Goal: Transaction & Acquisition: Purchase product/service

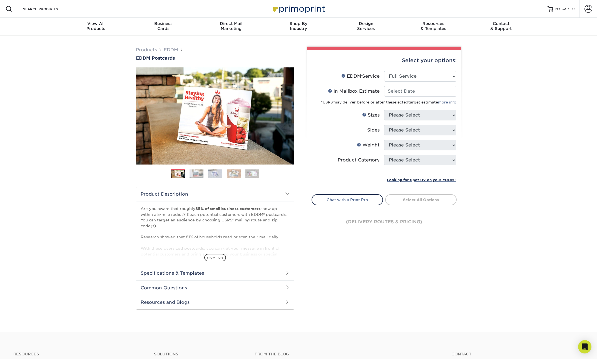
select select "full_service"
click at [420, 75] on select "Please Select Full Service Print Only" at bounding box center [420, 76] width 72 height 11
click at [384, 71] on select "Please Select Full Service Print Only" at bounding box center [420, 76] width 72 height 11
click at [426, 89] on input "In Mailbox Estimate Help In Mailbox Estimate" at bounding box center [420, 91] width 72 height 11
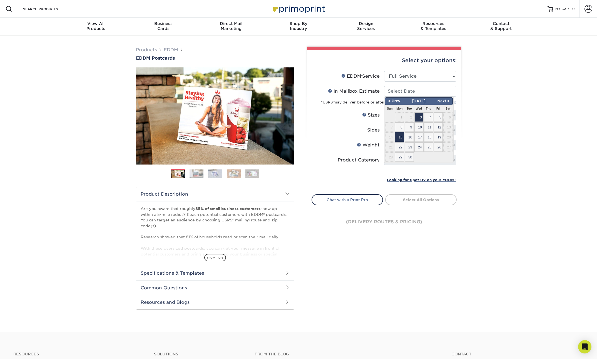
click at [399, 139] on span "15" at bounding box center [399, 137] width 9 height 9
type input "[DATE]"
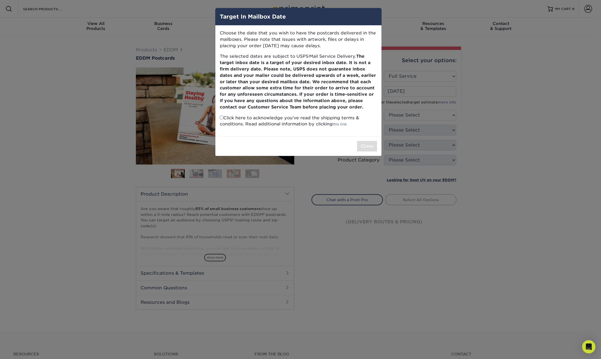
click at [221, 118] on input "checkbox" at bounding box center [222, 118] width 4 height 4
checkbox input "true"
click at [368, 148] on button "Close" at bounding box center [367, 146] width 20 height 11
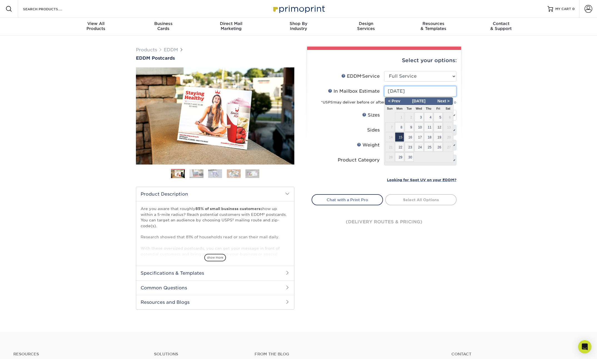
click at [405, 92] on input "[DATE]" at bounding box center [420, 91] width 72 height 11
click at [412, 128] on span "9" at bounding box center [408, 127] width 9 height 9
type input "[DATE]"
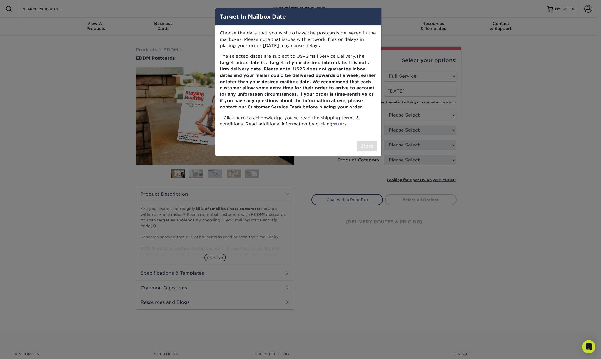
click at [222, 119] on input "checkbox" at bounding box center [222, 118] width 4 height 4
checkbox input "true"
click at [367, 147] on button "Close" at bounding box center [367, 146] width 20 height 11
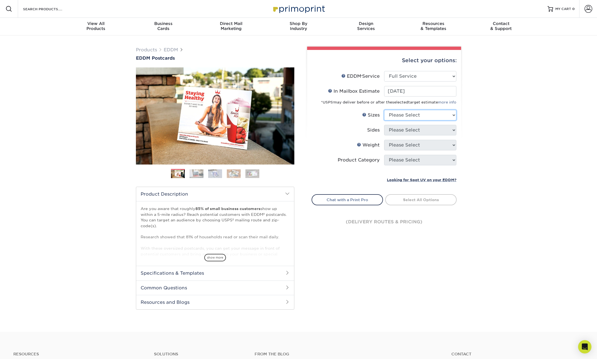
click at [413, 113] on select "Please Select 4.5" x 12" 6" x 12" 6.5" x 8" 6.5" x 9" 6.5" x 12" 7" x 8.5" 8" x…" at bounding box center [420, 115] width 72 height 11
click at [425, 119] on select "Please Select 4.5" x 12" 6" x 12" 6.5" x 8" 6.5" x 9" 6.5" x 12" 7" x 8.5" 8" x…" at bounding box center [420, 115] width 72 height 11
click at [384, 110] on select "Please Select 4.5" x 12" 6" x 12" 6.5" x 8" 6.5" x 9" 6.5" x 12" 7" x 8.5" 8" x…" at bounding box center [420, 115] width 72 height 11
click at [489, 137] on div "Products EDDM EDDM Postcards Previous Next" at bounding box center [298, 184] width 597 height 297
click at [443, 131] on select "Please Select Print Both Sides Print Front Only" at bounding box center [420, 130] width 72 height 11
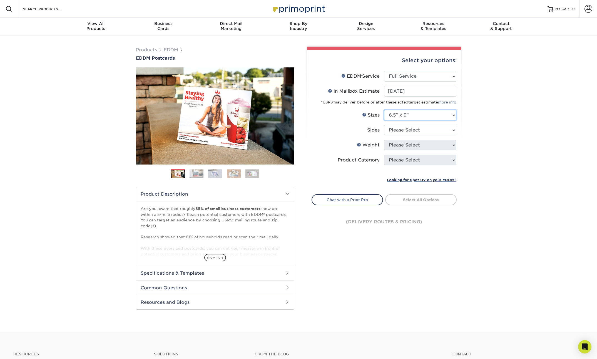
click at [424, 112] on select "Please Select 4.5" x 12" 6" x 12" 6.5" x 8" 6.5" x 9" 6.5" x 12" 7" x 8.5" 8" x…" at bounding box center [420, 115] width 72 height 11
select select "8.00x10.00"
click at [384, 110] on select "Please Select 4.5" x 12" 6" x 12" 6.5" x 8" 6.5" x 9" 6.5" x 12" 7" x 8.5" 8" x…" at bounding box center [420, 115] width 72 height 11
click at [466, 133] on div "Products EDDM EDDM Postcards Previous Next" at bounding box center [298, 184] width 597 height 297
click at [503, 132] on div "Products EDDM EDDM Postcards Previous Next" at bounding box center [298, 184] width 597 height 297
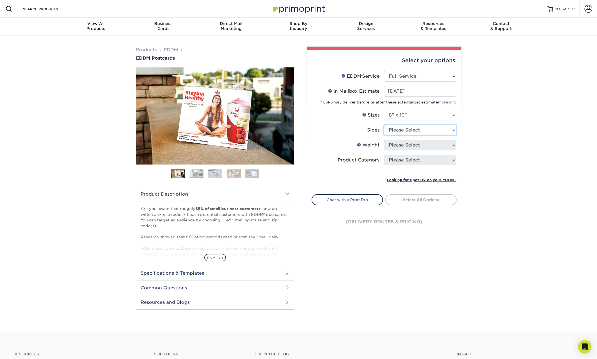
click at [440, 134] on select "Please Select Print Both Sides Print Front Only" at bounding box center [420, 130] width 72 height 11
select select "13abbda7-1d64-4f25-8bb2-c179b224825d"
click at [384, 125] on select "Please Select Print Both Sides Print Front Only" at bounding box center [420, 130] width 72 height 11
click at [487, 138] on div "Products EDDM EDDM Postcards Previous Next" at bounding box center [298, 184] width 597 height 297
click at [433, 149] on select "Please Select 16PT 14PT" at bounding box center [420, 145] width 72 height 11
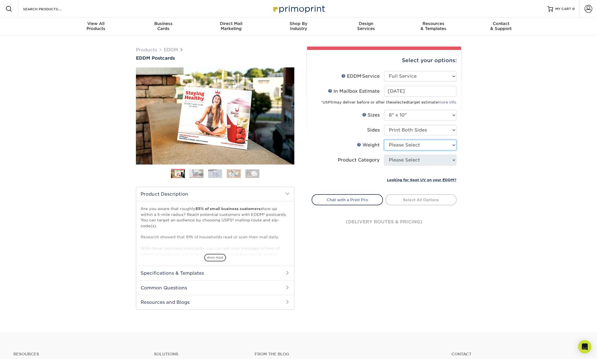
select select "16PT"
click at [384, 140] on select "Please Select 16PT 14PT" at bounding box center [420, 145] width 72 height 11
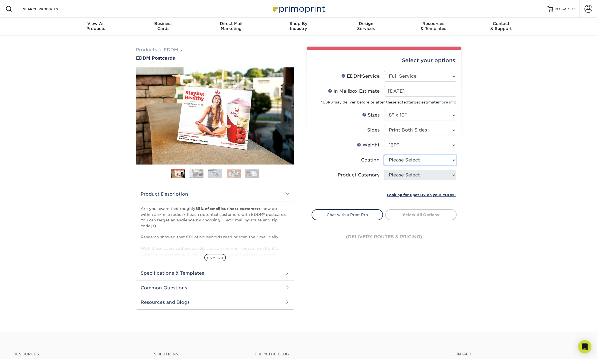
click at [423, 161] on select at bounding box center [420, 160] width 72 height 11
click at [384, 155] on select at bounding box center [420, 160] width 72 height 11
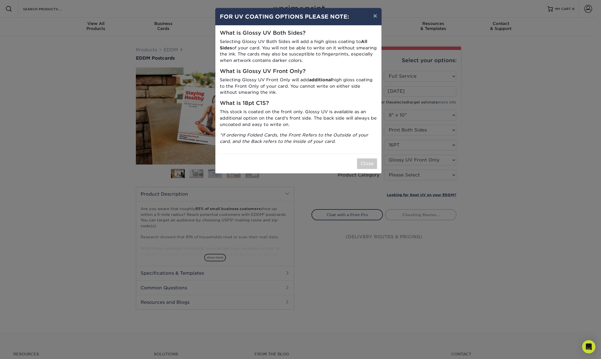
click at [436, 159] on div "× FOR UV COATING OPTIONS PLEASE NOTE: What is Glossy UV Both Sides? Selecting G…" at bounding box center [300, 179] width 601 height 359
click at [373, 162] on button "Close" at bounding box center [367, 164] width 20 height 11
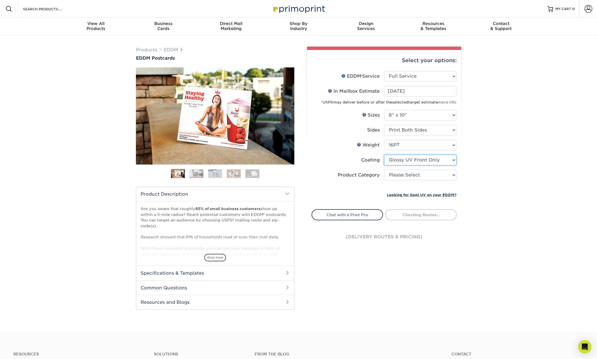
click at [426, 161] on select at bounding box center [420, 160] width 72 height 11
select select "ae367451-b2b8-45df-a344-0f05b6a12993"
click at [384, 155] on select at bounding box center [420, 160] width 72 height 11
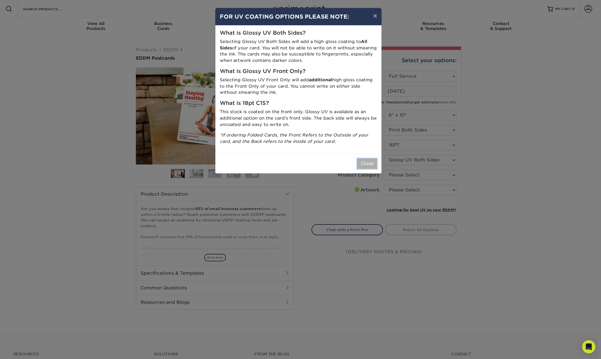
click at [361, 164] on button "Close" at bounding box center [367, 164] width 20 height 11
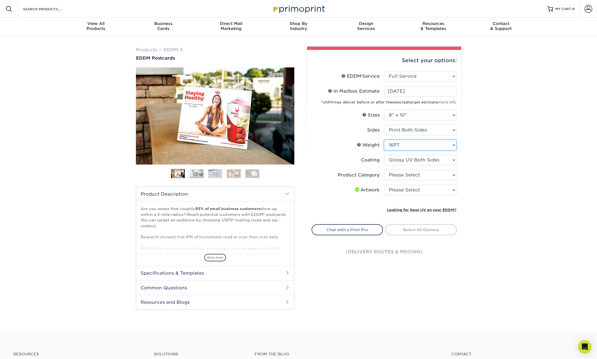
click at [431, 148] on select "Please Select 16PT 14PT" at bounding box center [420, 145] width 72 height 11
click at [384, 140] on select "Please Select 16PT 14PT" at bounding box center [420, 145] width 72 height 11
click at [424, 175] on select "Please Select Sell Sheets" at bounding box center [420, 175] width 72 height 11
select select "eddd4a87-9082-47bb-843b-3bca55f6c842"
click at [384, 170] on select "Please Select Sell Sheets" at bounding box center [420, 175] width 72 height 11
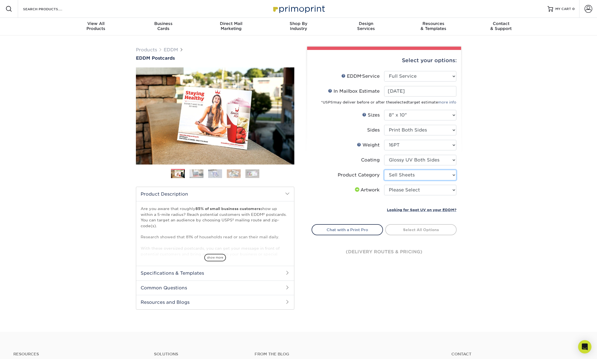
click at [425, 176] on select "Please Select Sell Sheets" at bounding box center [420, 175] width 72 height 11
click at [384, 170] on select "Please Select Sell Sheets" at bounding box center [420, 175] width 72 height 11
click at [422, 189] on select "Please Select I will upload files I need a design - $150" at bounding box center [420, 190] width 72 height 11
select select "upload"
click at [384, 185] on select "Please Select I will upload files I need a design - $150" at bounding box center [420, 190] width 72 height 11
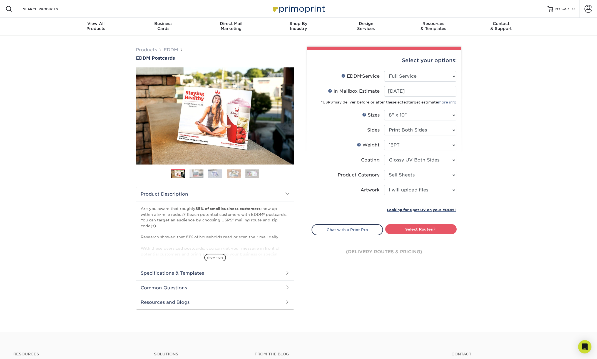
click at [491, 186] on div "Products EDDM EDDM Postcards Previous Next" at bounding box center [298, 184] width 597 height 297
click at [501, 133] on div "Products EDDM EDDM Postcards Previous Next" at bounding box center [298, 184] width 597 height 297
click at [418, 191] on select "Please Select I will upload files I need a design - $150" at bounding box center [420, 190] width 72 height 11
click at [384, 185] on select "Please Select I will upload files I need a design - $150" at bounding box center [420, 190] width 72 height 11
click at [503, 187] on div "Products EDDM EDDM Postcards Previous Next" at bounding box center [298, 184] width 597 height 297
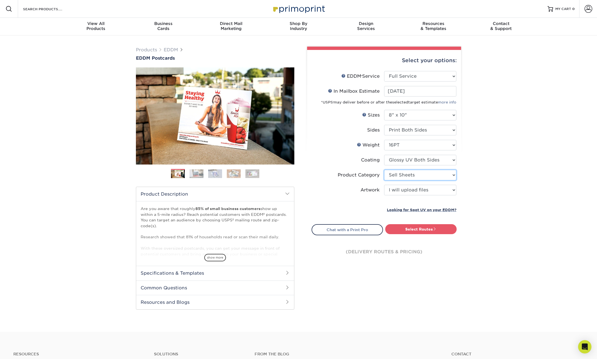
click at [436, 179] on select "Please Select Sell Sheets" at bounding box center [420, 175] width 72 height 11
click at [384, 170] on select "Please Select Sell Sheets" at bounding box center [420, 175] width 72 height 11
click at [488, 180] on div "Products EDDM EDDM Postcards Previous Next" at bounding box center [298, 184] width 597 height 297
click at [496, 142] on div "Products EDDM EDDM Postcards Previous Next" at bounding box center [298, 184] width 597 height 297
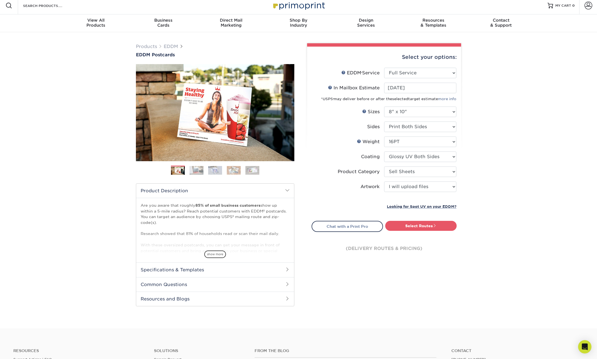
click at [233, 268] on h2 "Specifications & Templates" at bounding box center [215, 270] width 158 height 14
click at [168, 284] on link "See All Sizes" at bounding box center [172, 285] width 23 height 4
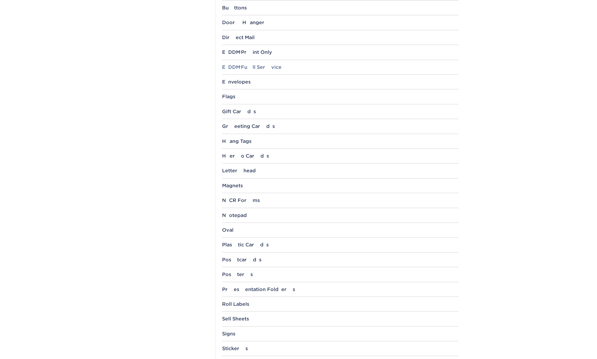
click at [252, 67] on div "EDDM ® Full Service" at bounding box center [340, 67] width 236 height 6
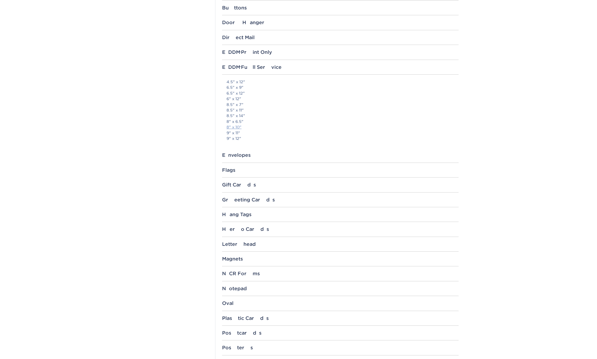
click at [239, 127] on link "8" x 10"" at bounding box center [233, 127] width 15 height 4
